Goal: Information Seeking & Learning: Learn about a topic

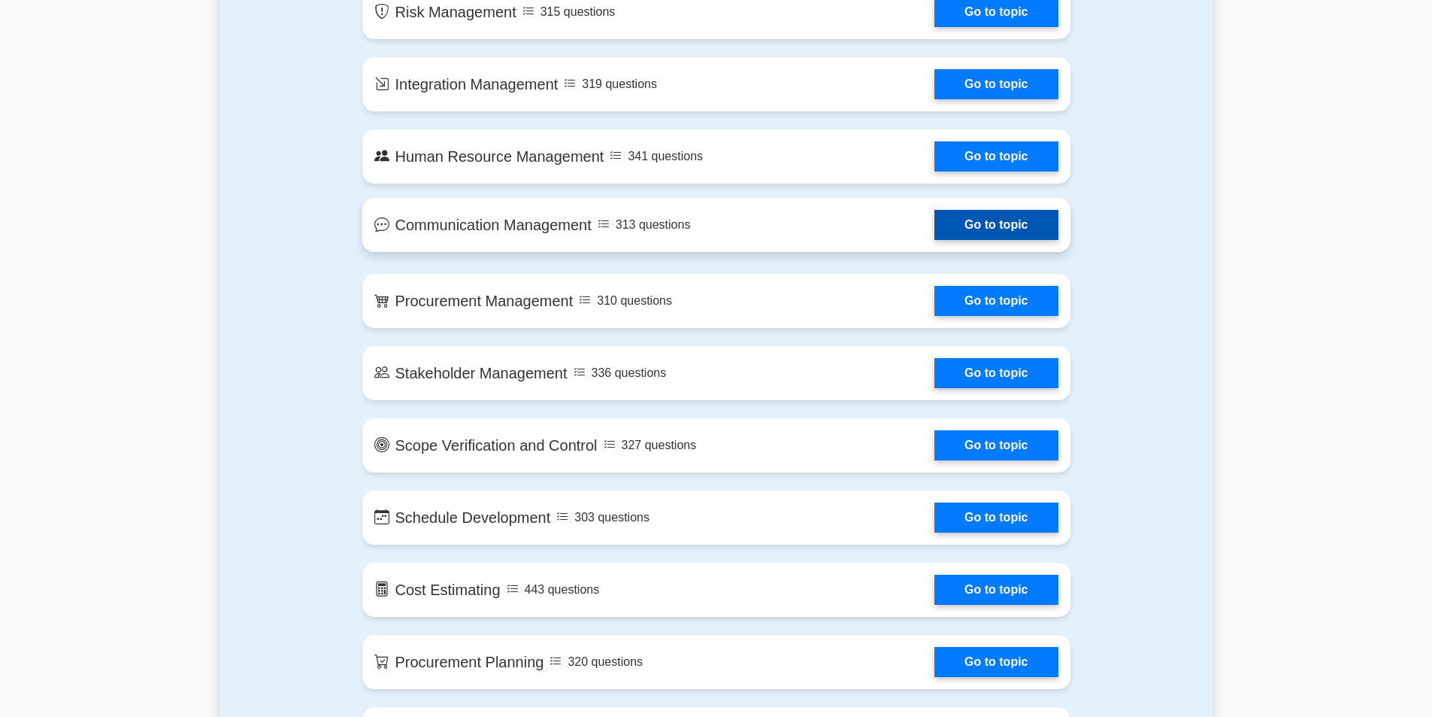
scroll to position [1203, 0]
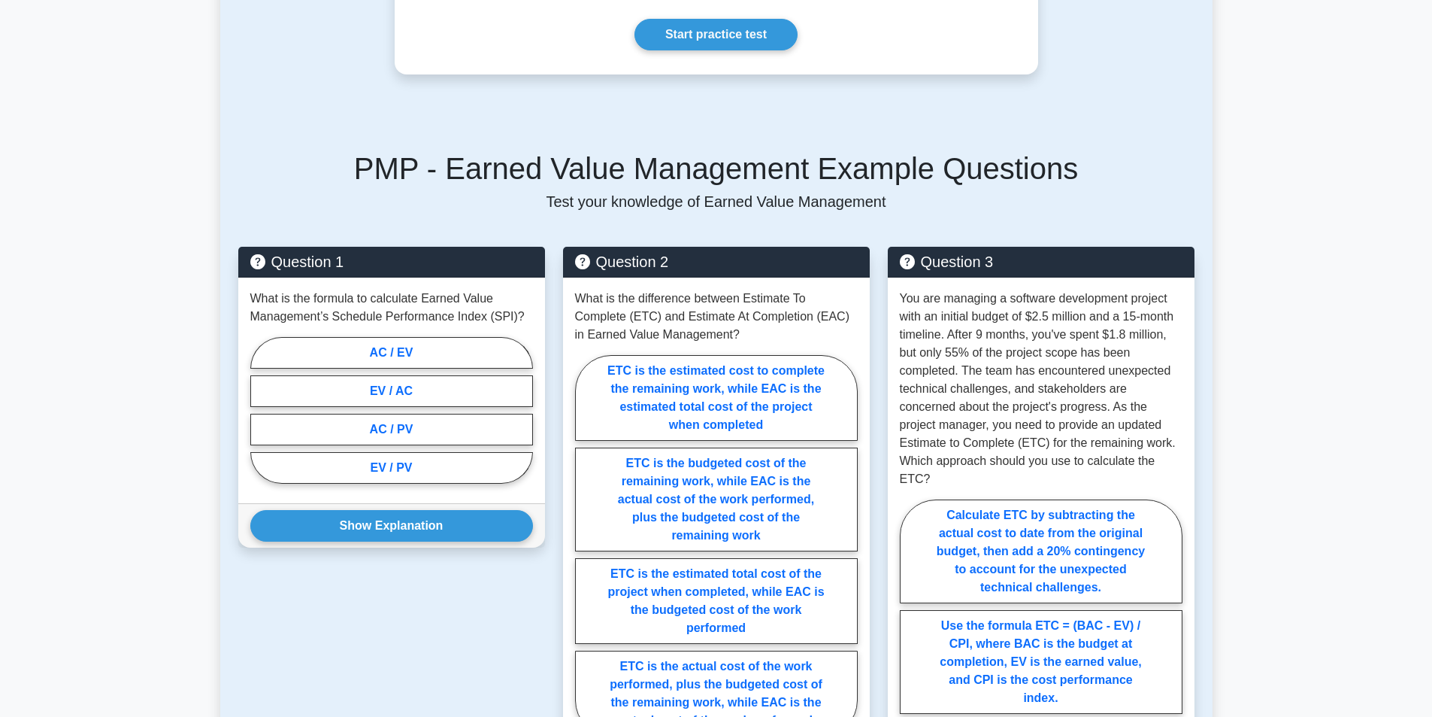
scroll to position [451, 0]
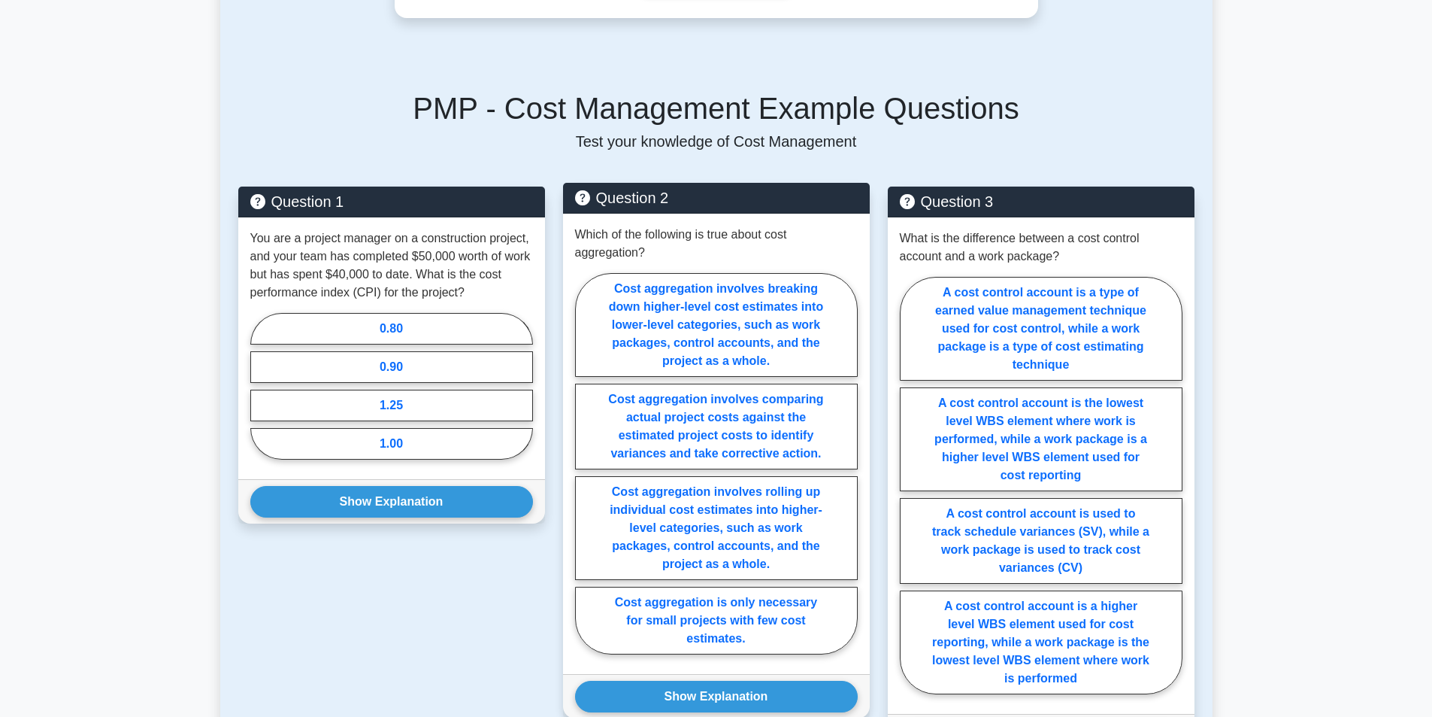
scroll to position [677, 0]
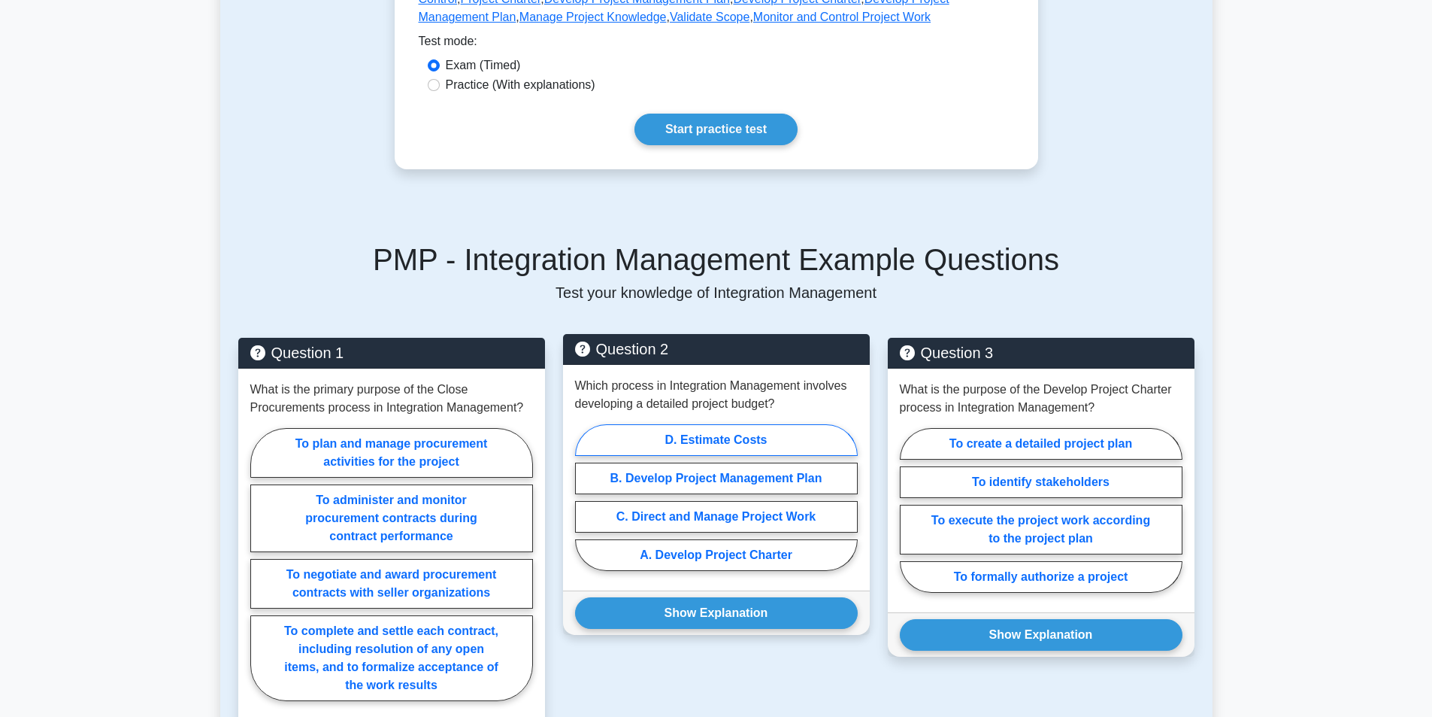
scroll to position [526, 0]
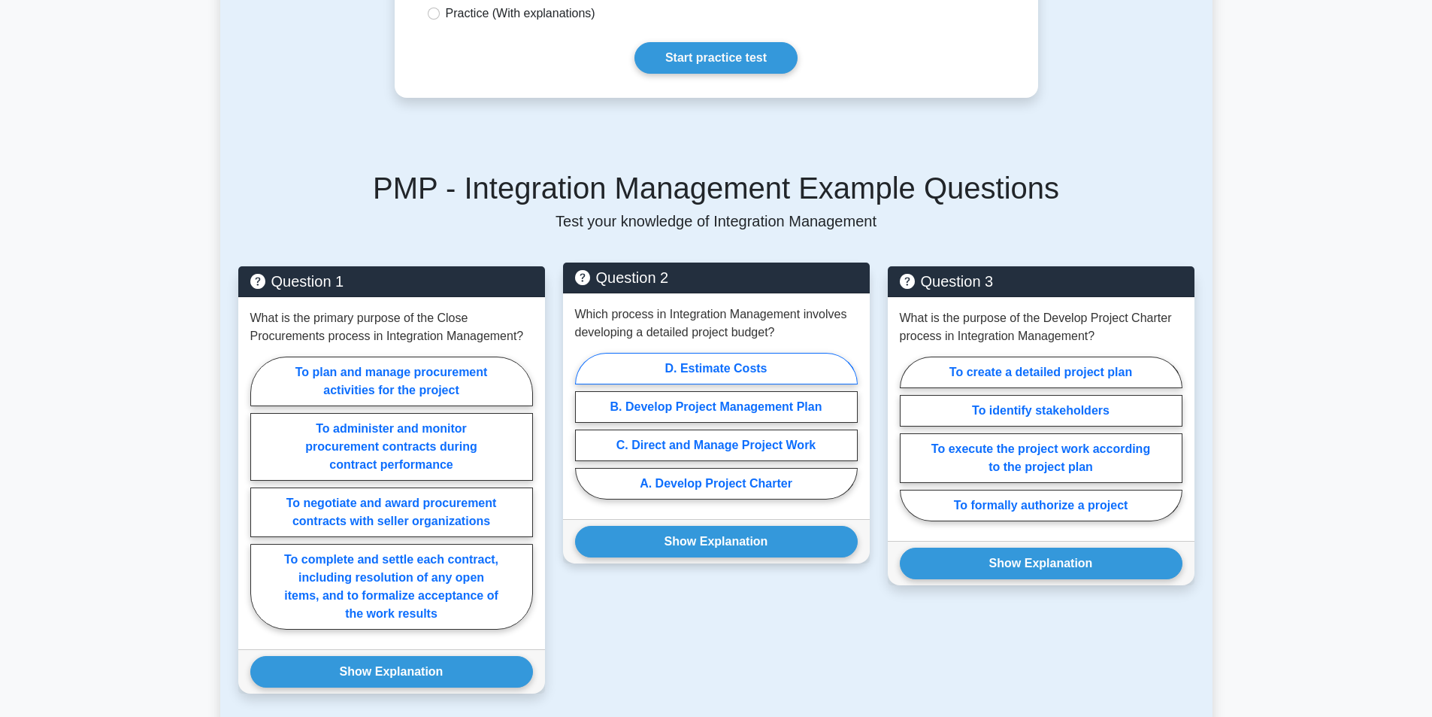
click at [761, 377] on label "D. Estimate Costs" at bounding box center [716, 369] width 283 height 32
click at [585, 426] on input "D. Estimate Costs" at bounding box center [580, 431] width 10 height 10
radio input "true"
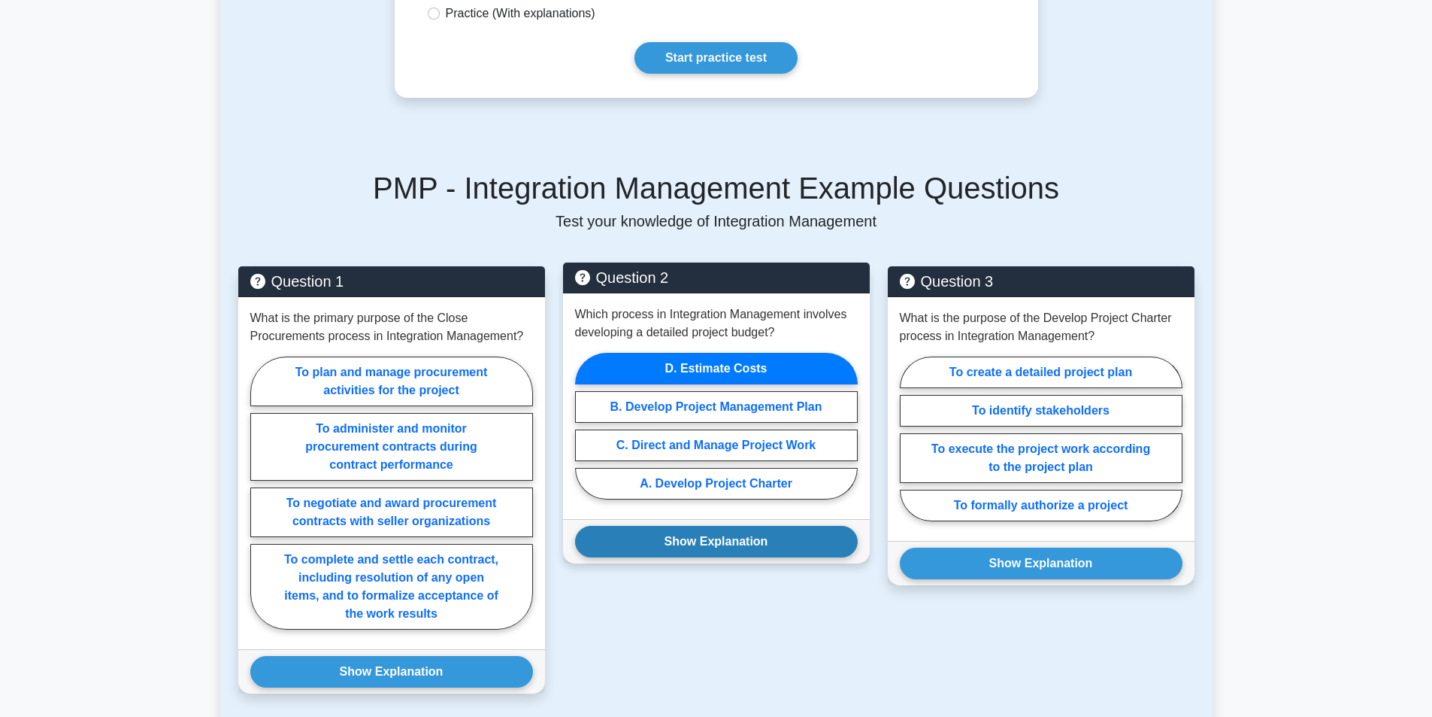
click at [728, 544] on button "Show Explanation" at bounding box center [716, 542] width 283 height 32
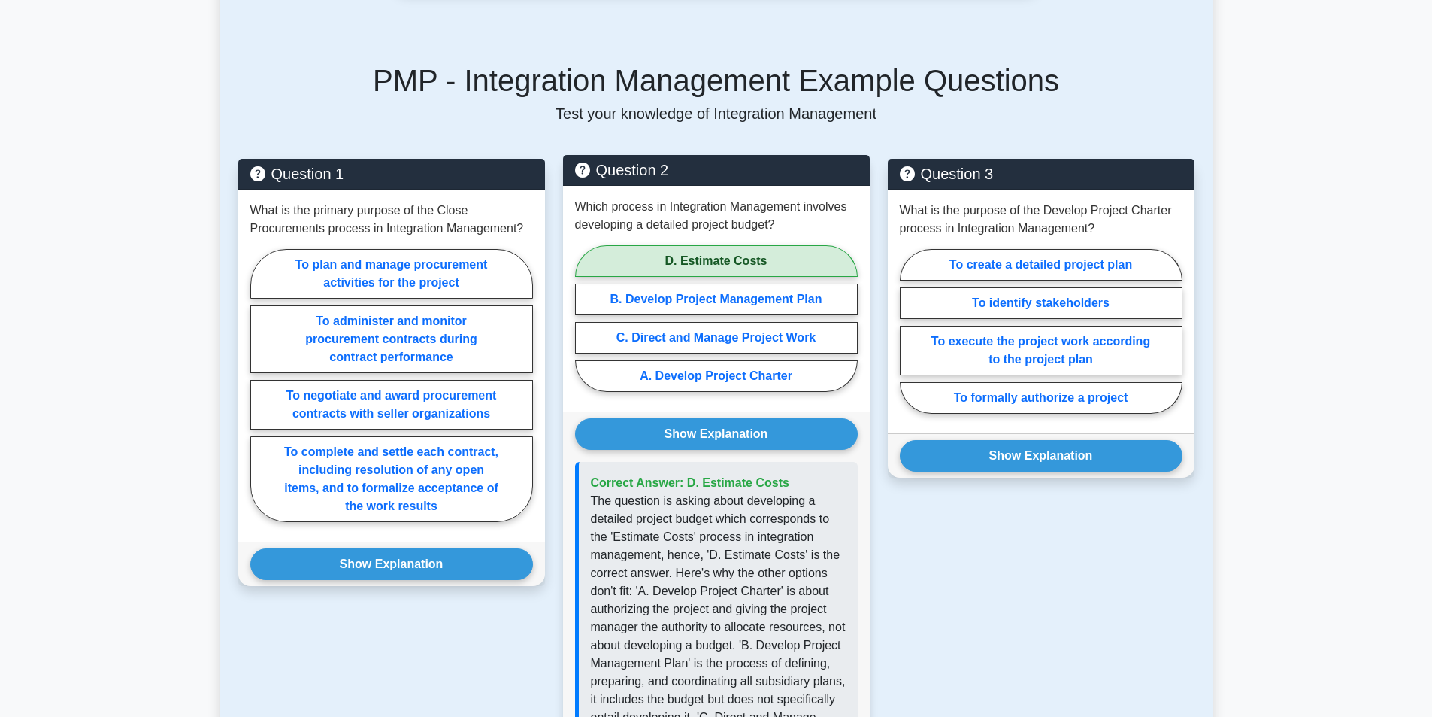
scroll to position [677, 0]
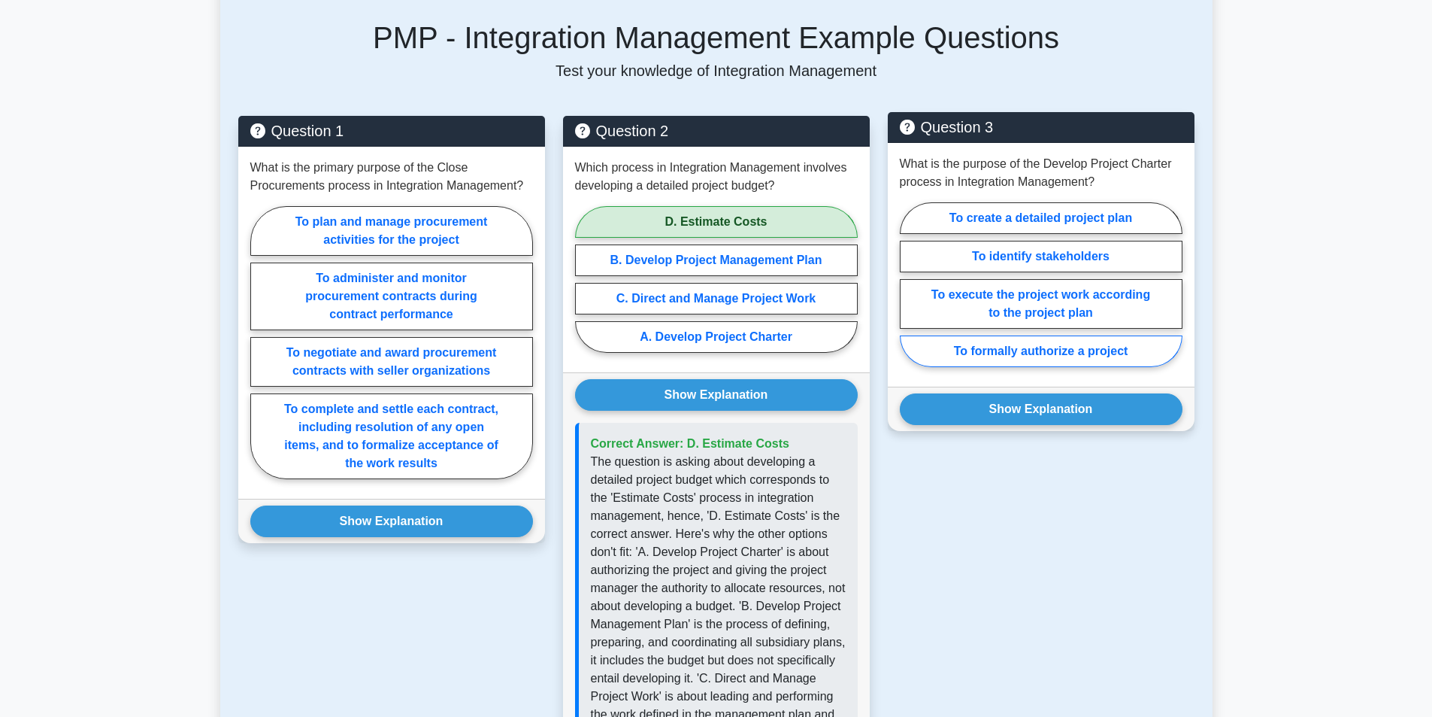
click at [1028, 356] on label "To formally authorize a project" at bounding box center [1041, 351] width 283 height 32
click at [910, 294] on input "To formally authorize a project" at bounding box center [905, 289] width 10 height 10
radio input "true"
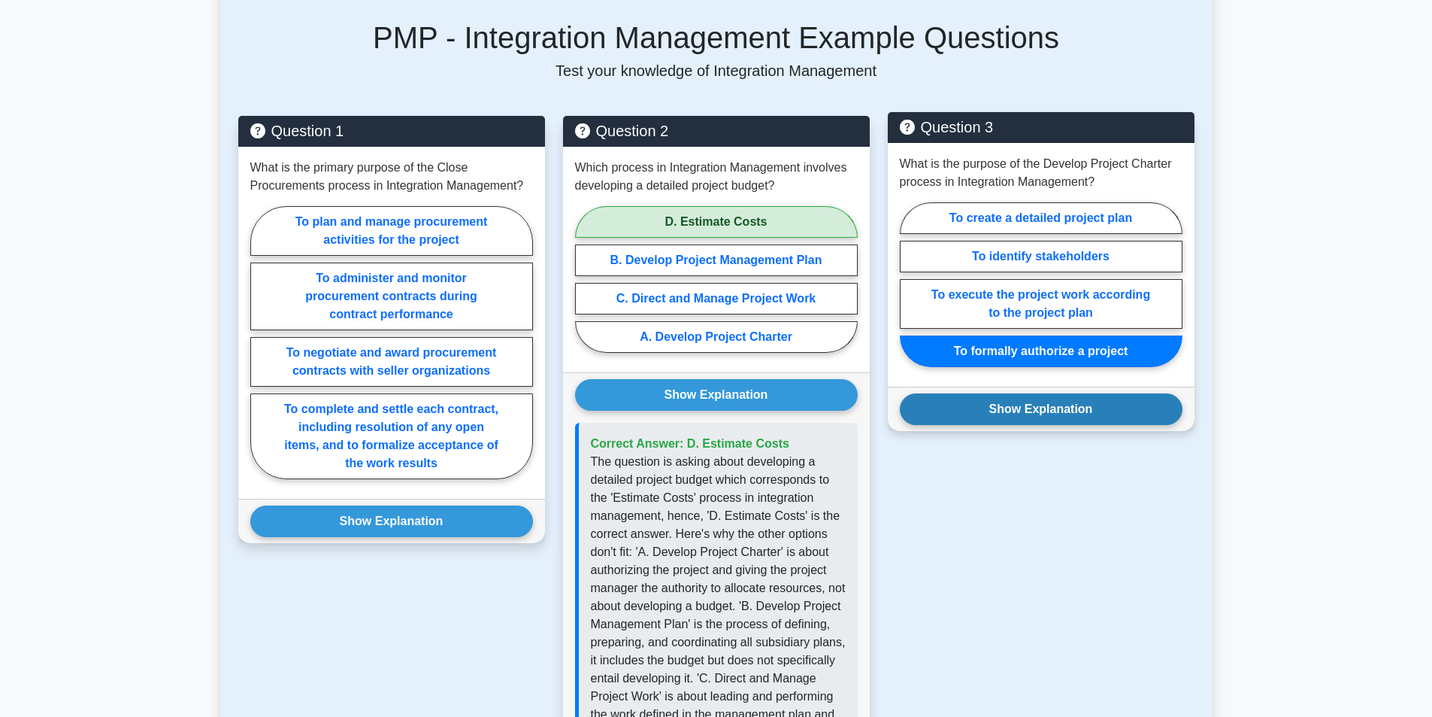
click at [1037, 409] on button "Show Explanation" at bounding box center [1041, 409] width 283 height 32
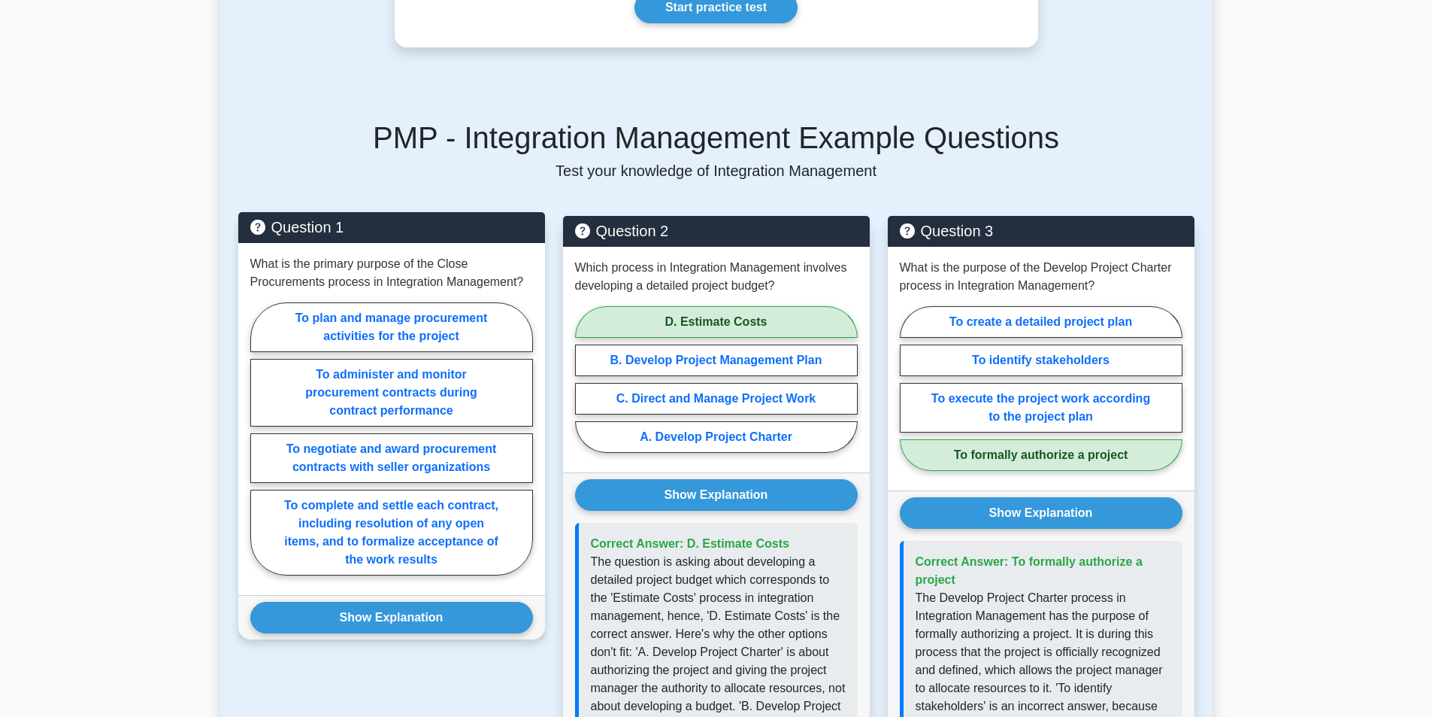
scroll to position [602, 0]
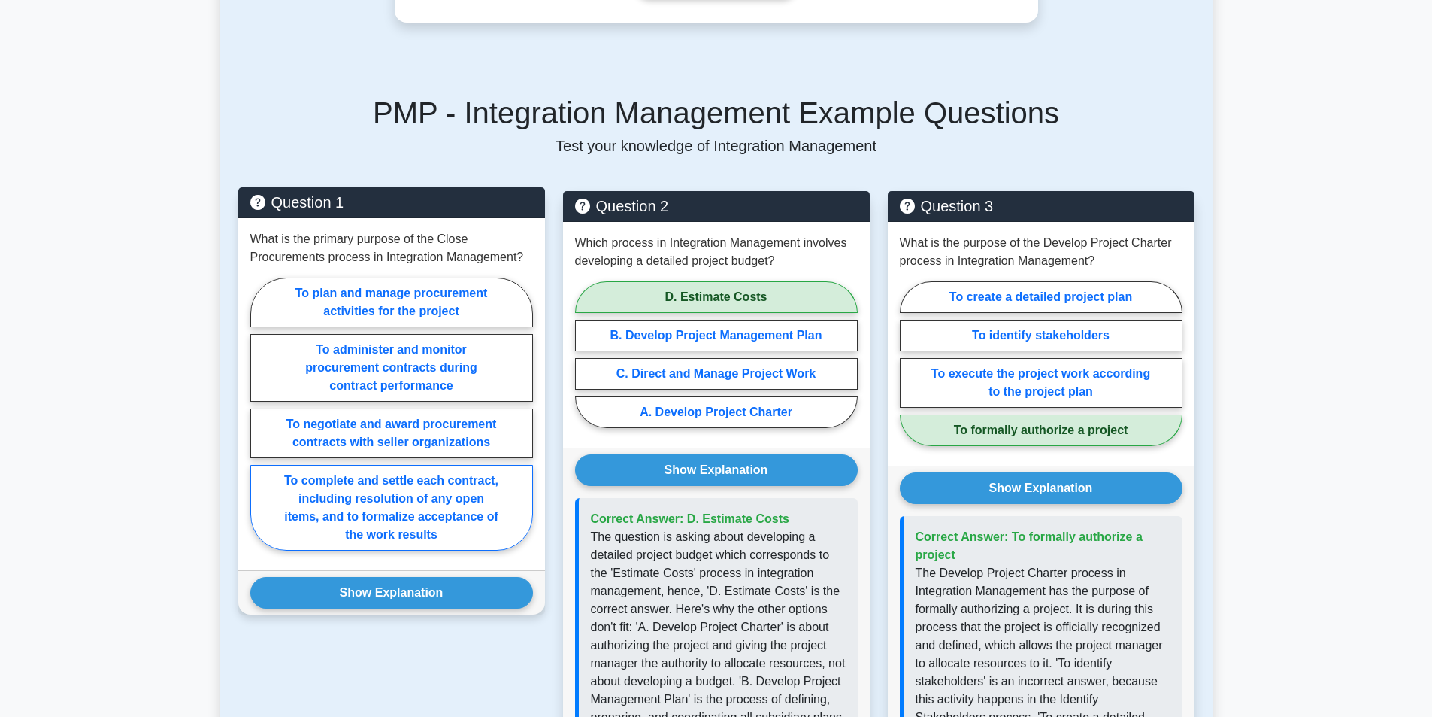
click at [426, 502] on label "To complete and settle each contract, including resolution of any open items, a…" at bounding box center [391, 508] width 283 height 86
click at [260, 423] on input "To complete and settle each contract, including resolution of any open items, a…" at bounding box center [255, 419] width 10 height 10
radio input "true"
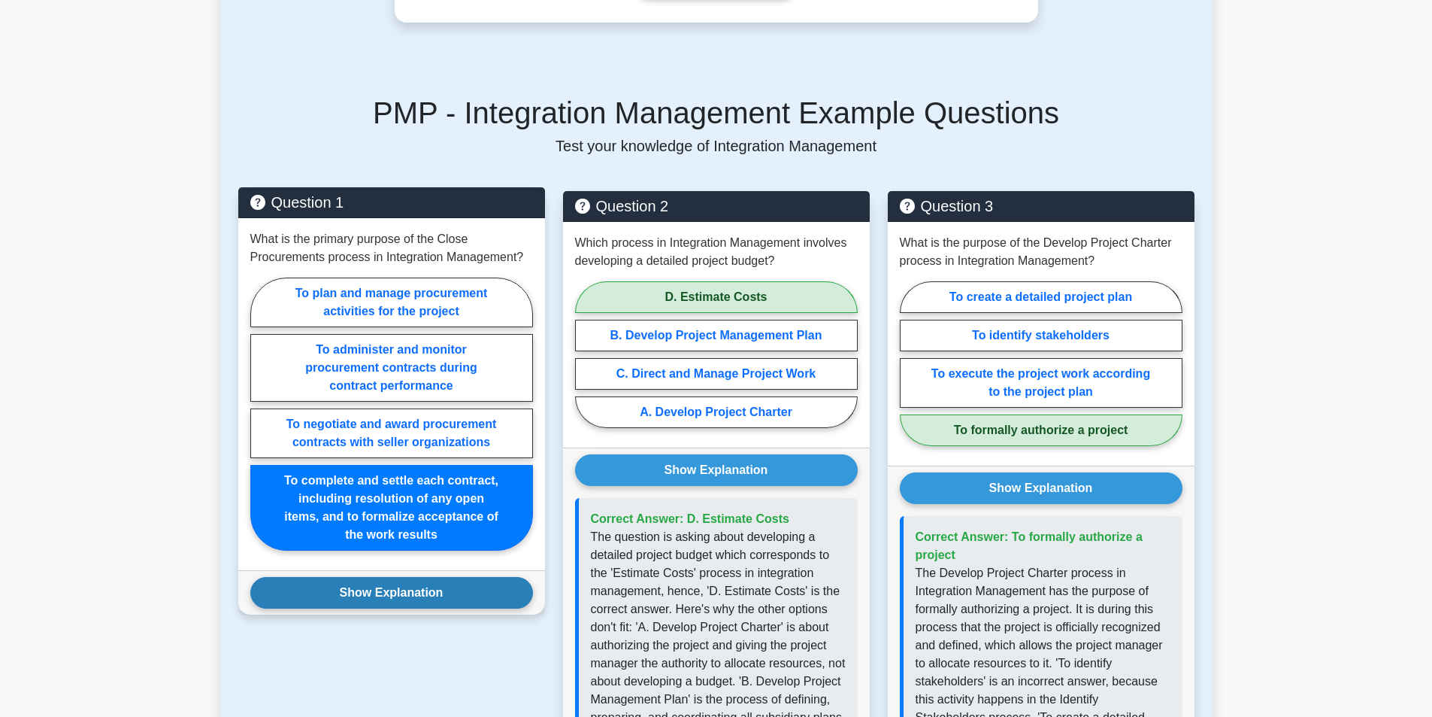
click at [433, 590] on button "Show Explanation" at bounding box center [391, 593] width 283 height 32
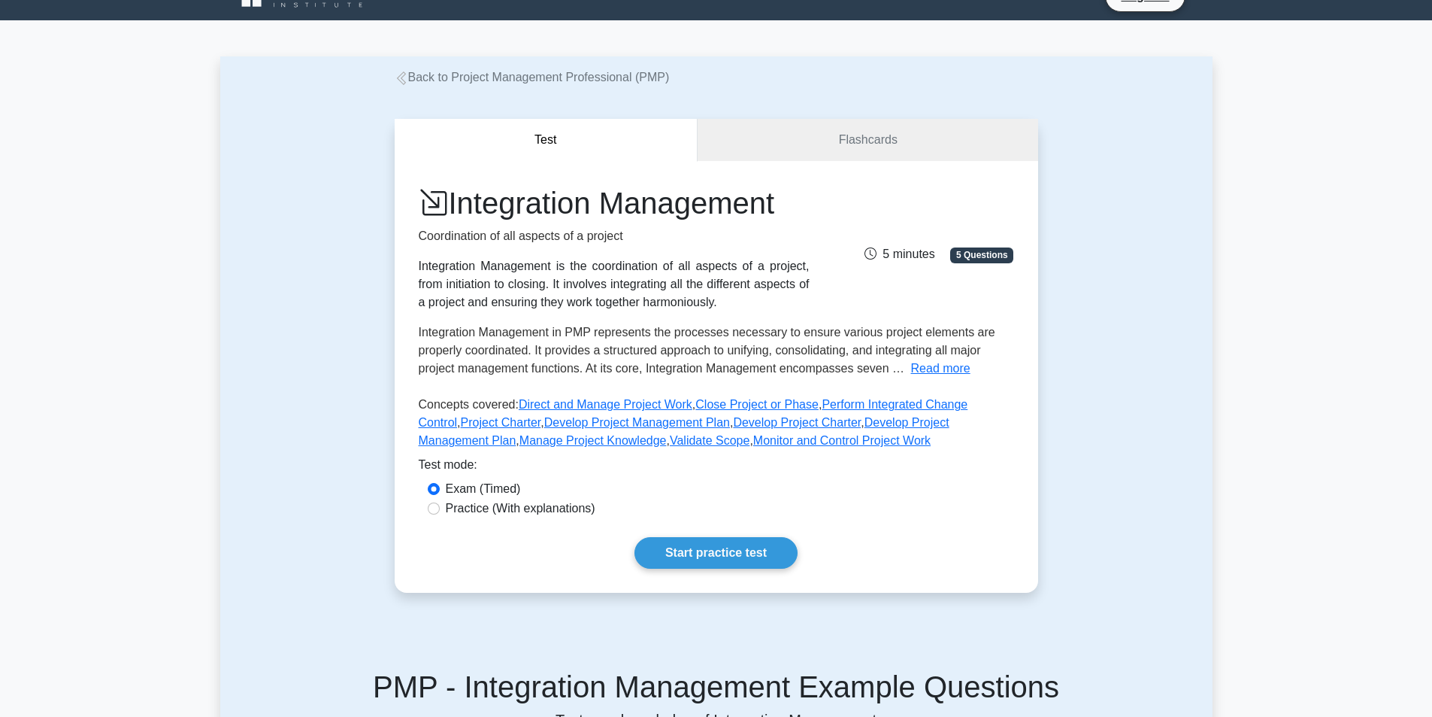
scroll to position [0, 0]
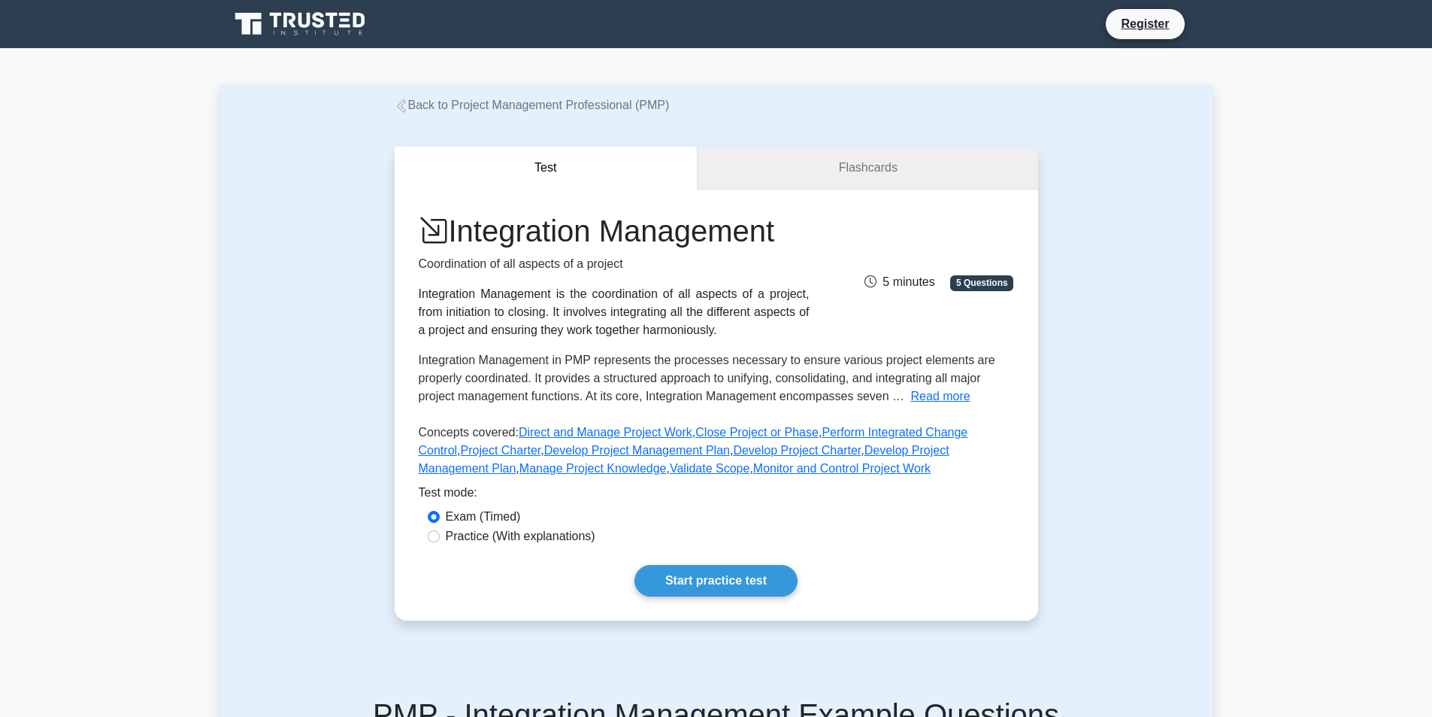
click at [786, 165] on link "Flashcards" at bounding box center [868, 168] width 340 height 43
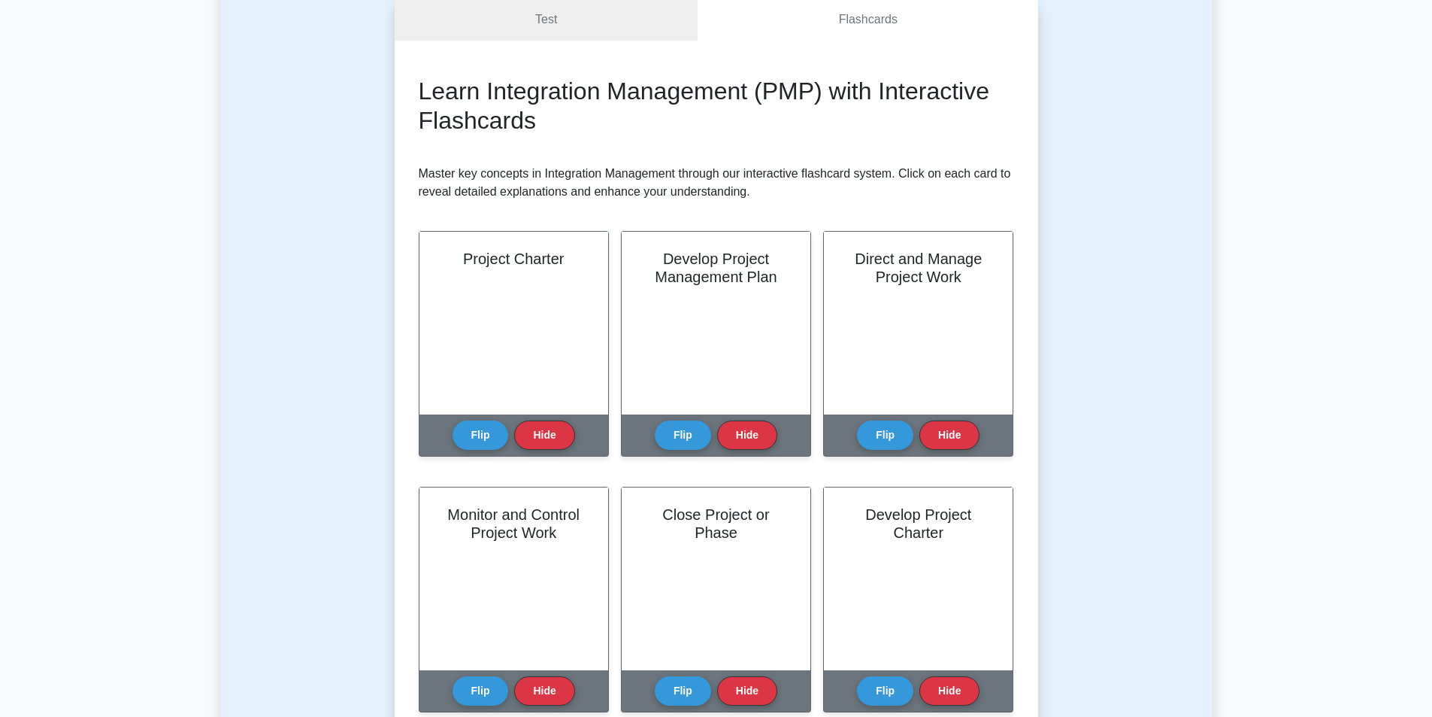
scroll to position [226, 0]
